Goal: Subscribe to service/newsletter

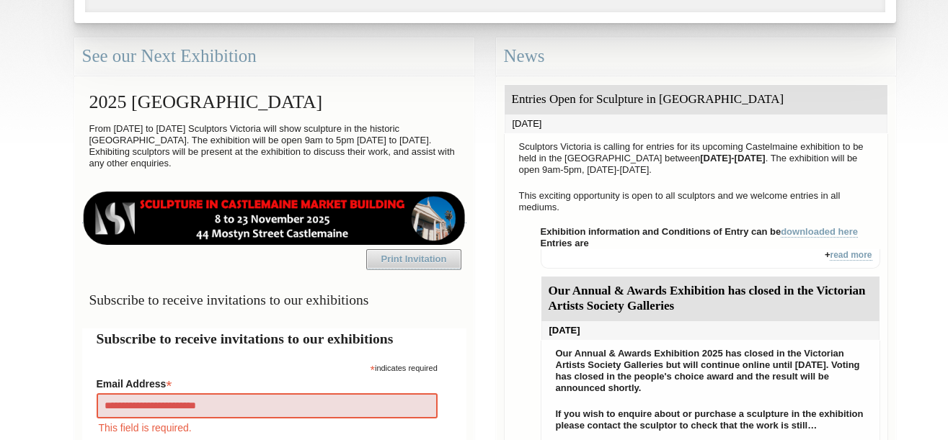
type input "**********"
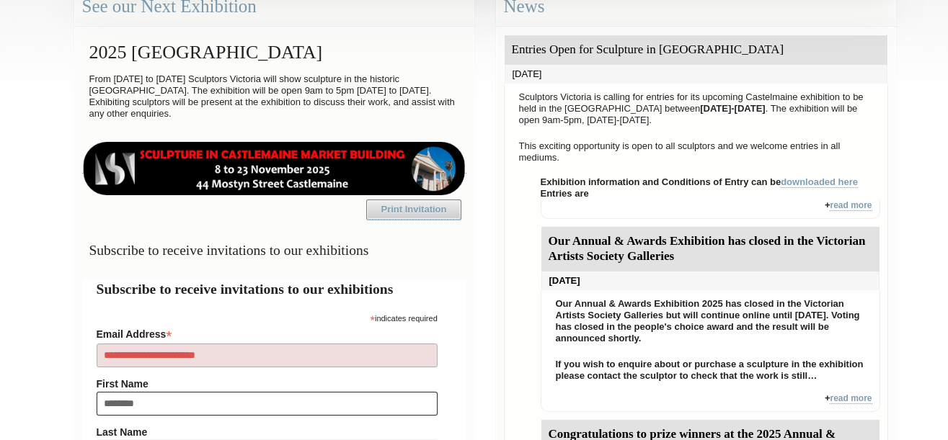
type input "*********"
type input "**********"
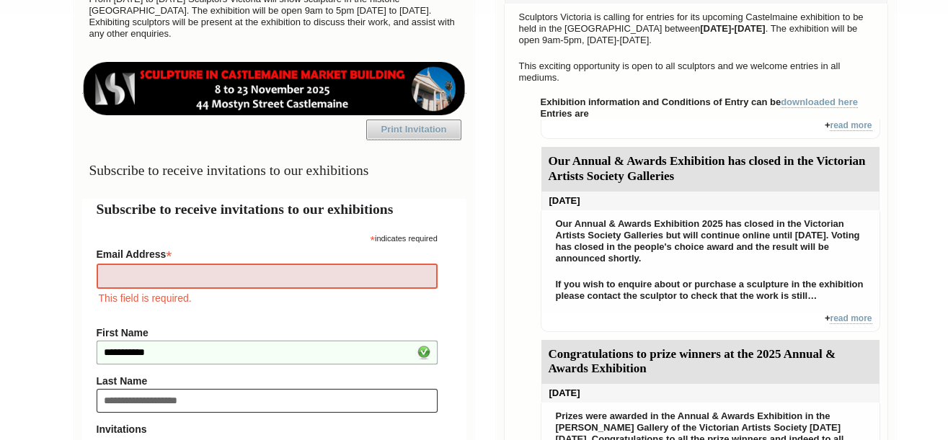
type input "**********"
